Goal: Task Accomplishment & Management: Use online tool/utility

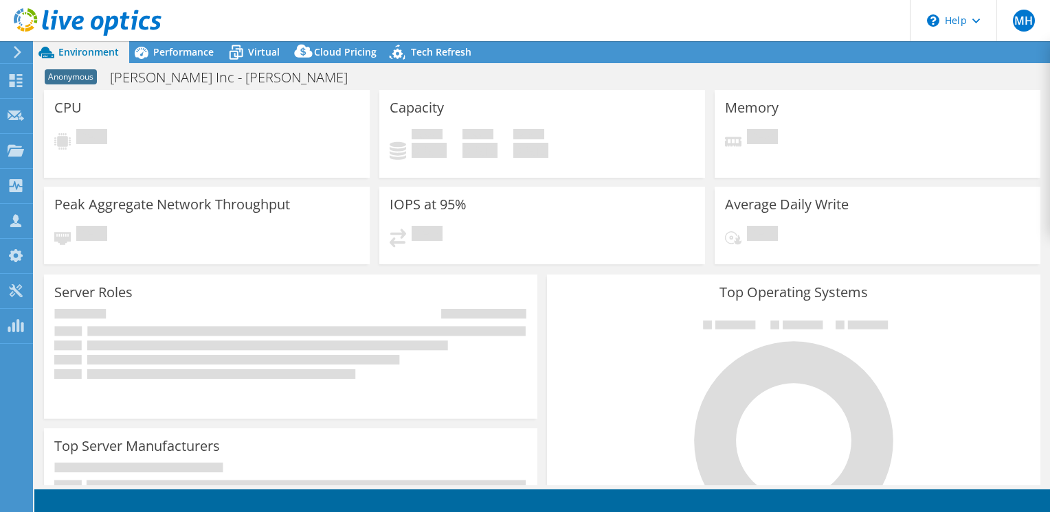
select select "USD"
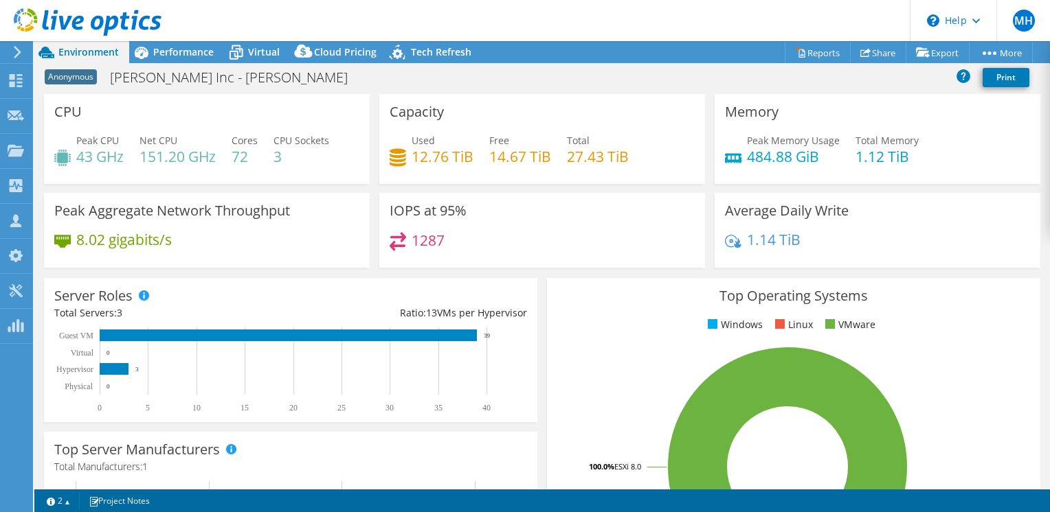
click at [71, 243] on div "8.02 gigabits/s" at bounding box center [112, 239] width 117 height 15
click at [91, 242] on h4 "8.02 gigabits/s" at bounding box center [123, 239] width 95 height 15
